Goal: Navigation & Orientation: Find specific page/section

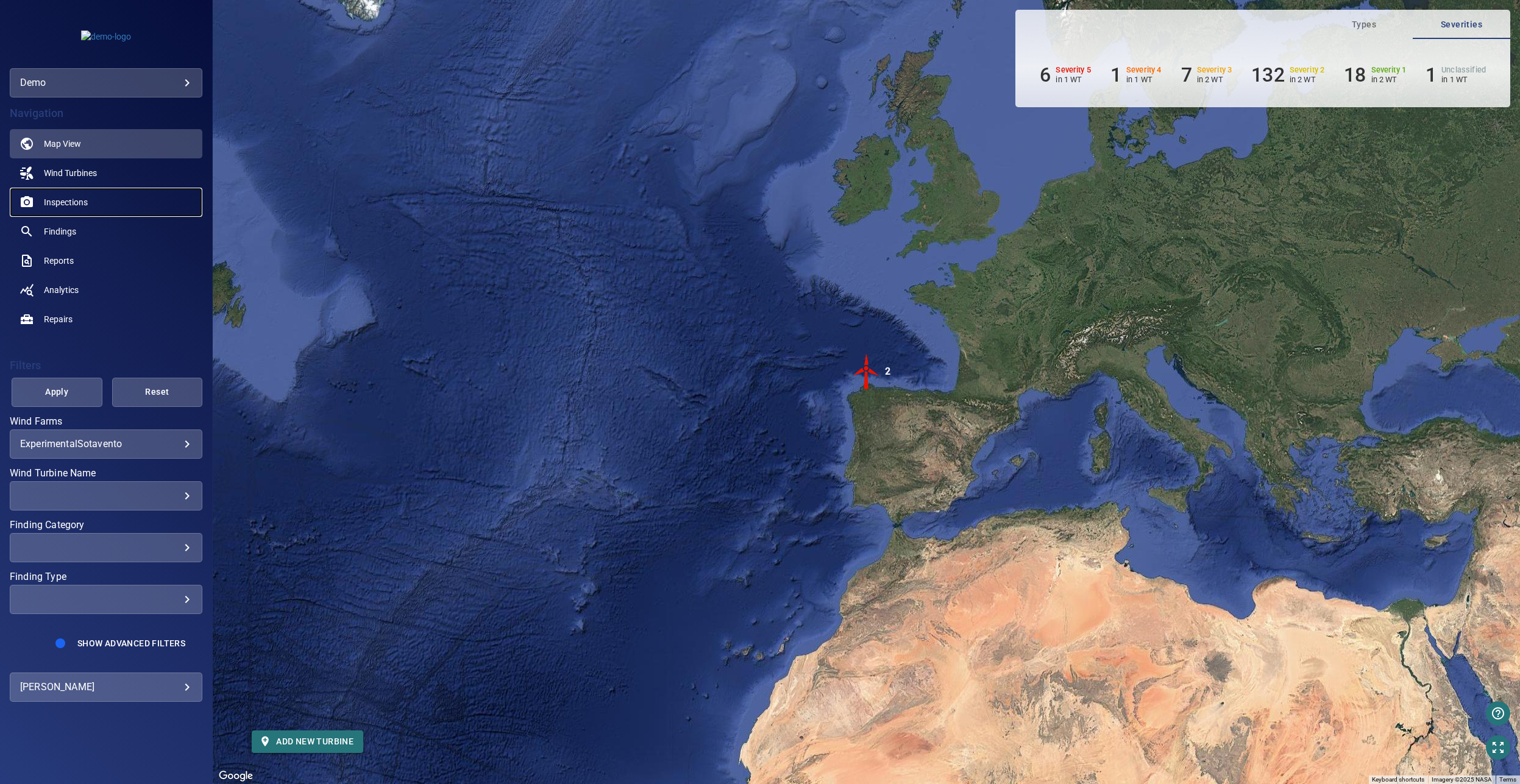
click at [76, 204] on span "Inspections" at bounding box center [66, 202] width 44 height 12
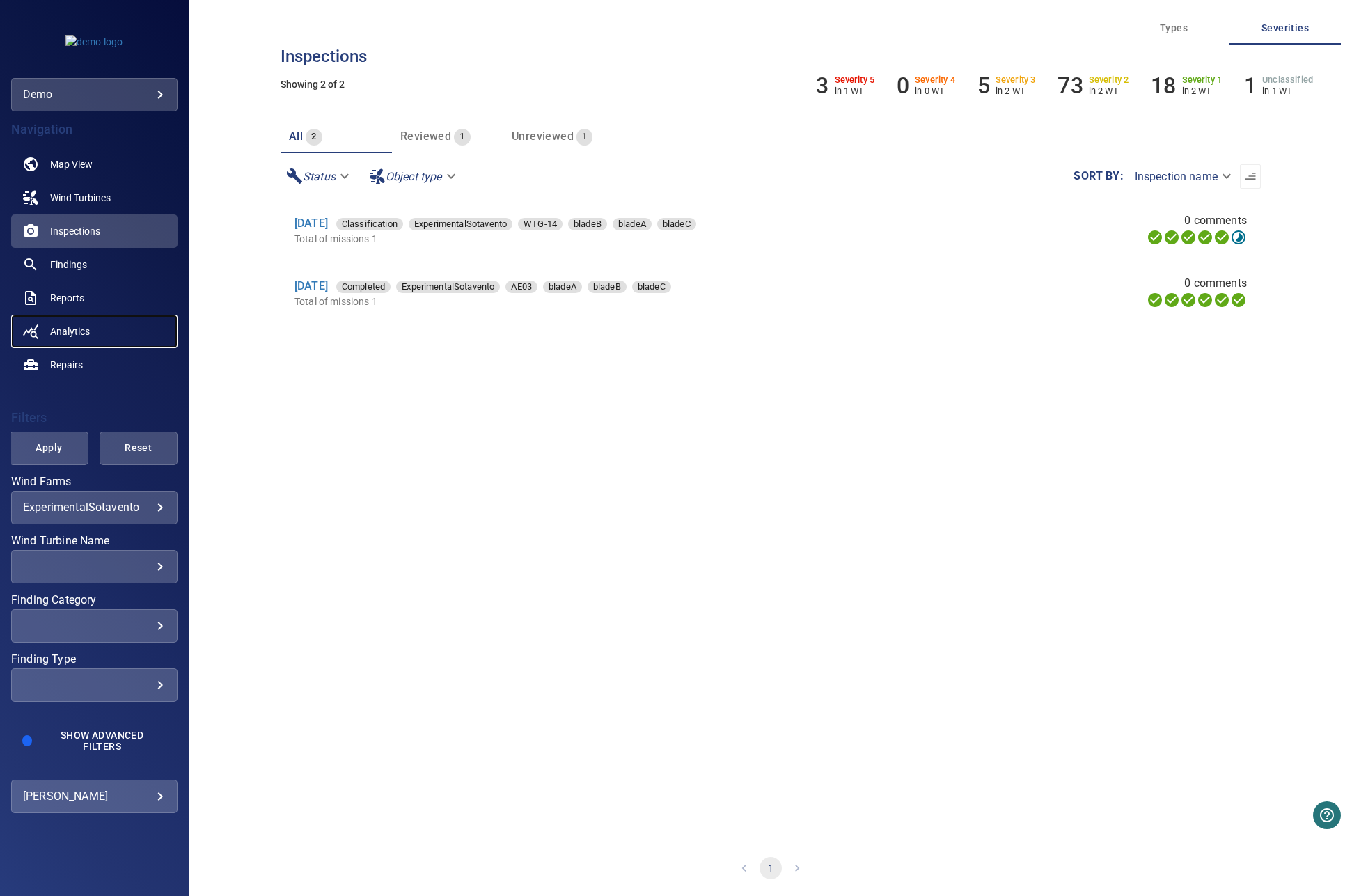
click at [75, 330] on span "Analytics" at bounding box center [70, 331] width 40 height 14
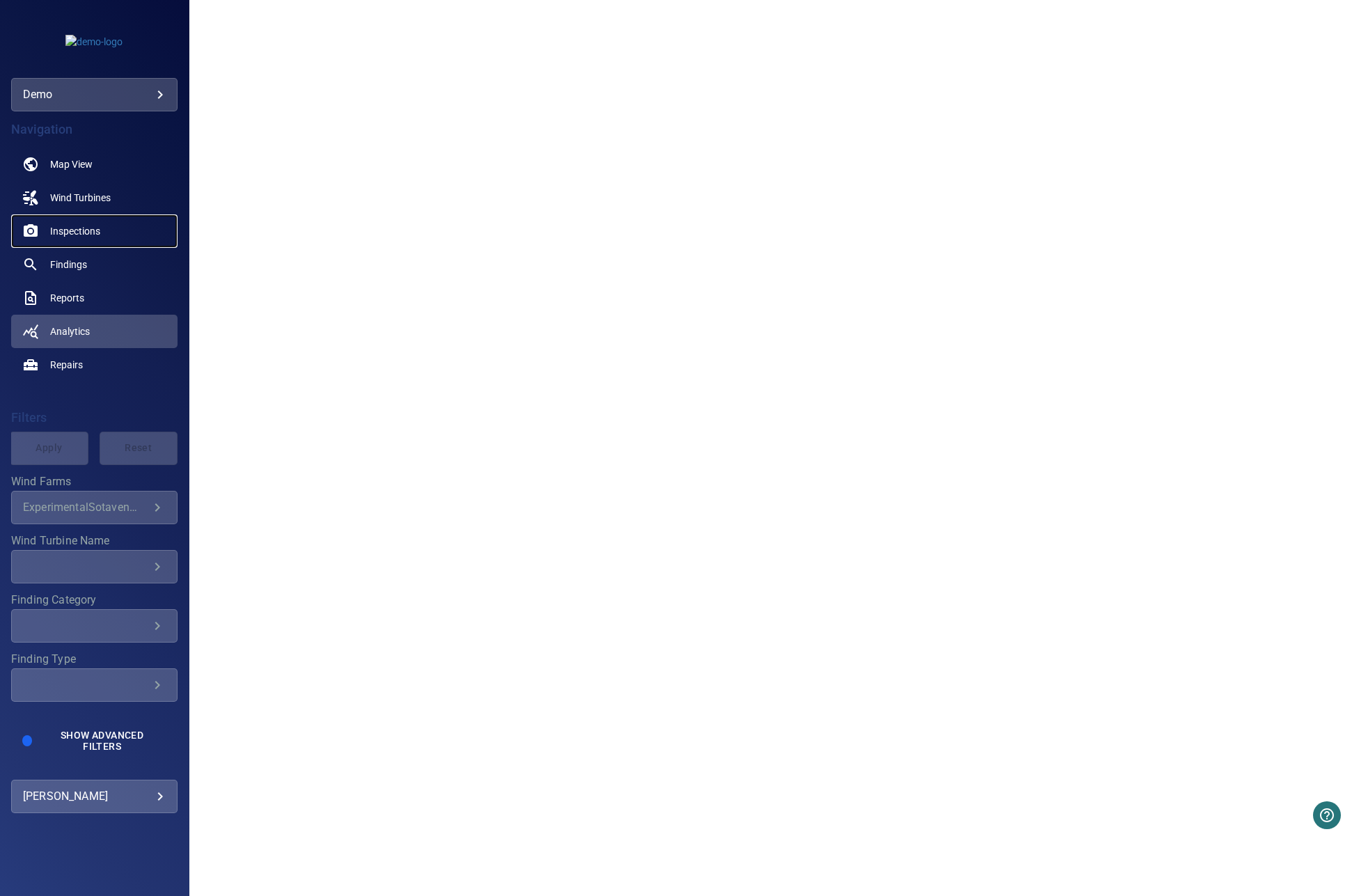
click at [107, 227] on link "Inspections" at bounding box center [94, 231] width 166 height 33
